Goal: Task Accomplishment & Management: Manage account settings

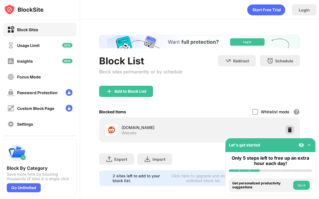
click at [287, 129] on img at bounding box center [290, 130] width 6 height 6
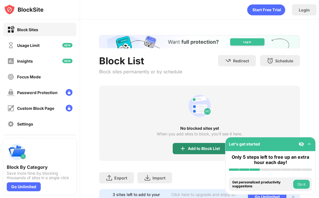
click at [185, 148] on div "Add to Block List" at bounding box center [200, 148] width 54 height 11
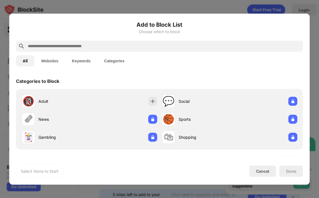
click at [75, 46] on input "text" at bounding box center [164, 46] width 274 height 7
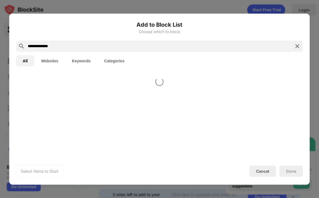
type input "**********"
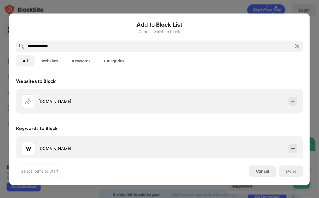
click at [52, 59] on button "Websites" at bounding box center [50, 60] width 31 height 11
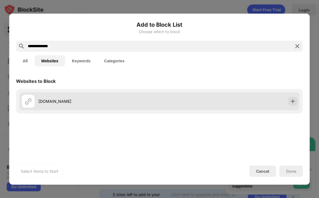
click at [53, 104] on div "[DOMAIN_NAME]" at bounding box center [91, 100] width 138 height 13
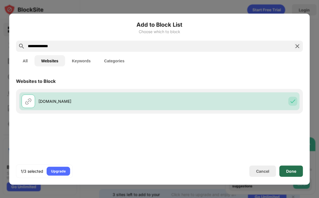
click at [294, 175] on div "Done" at bounding box center [291, 170] width 24 height 11
